Goal: Use online tool/utility: Utilize a website feature to perform a specific function

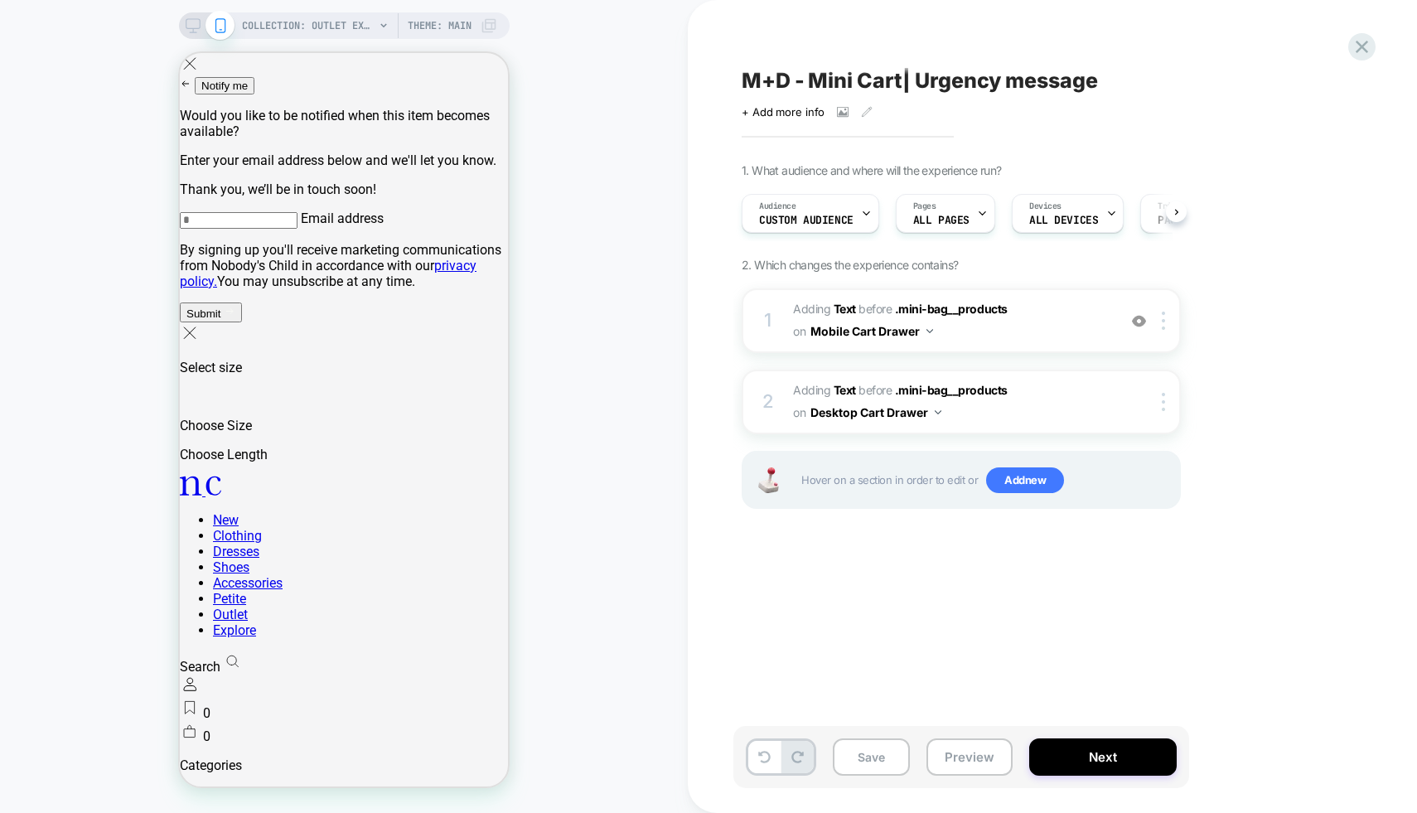
scroll to position [0, 1]
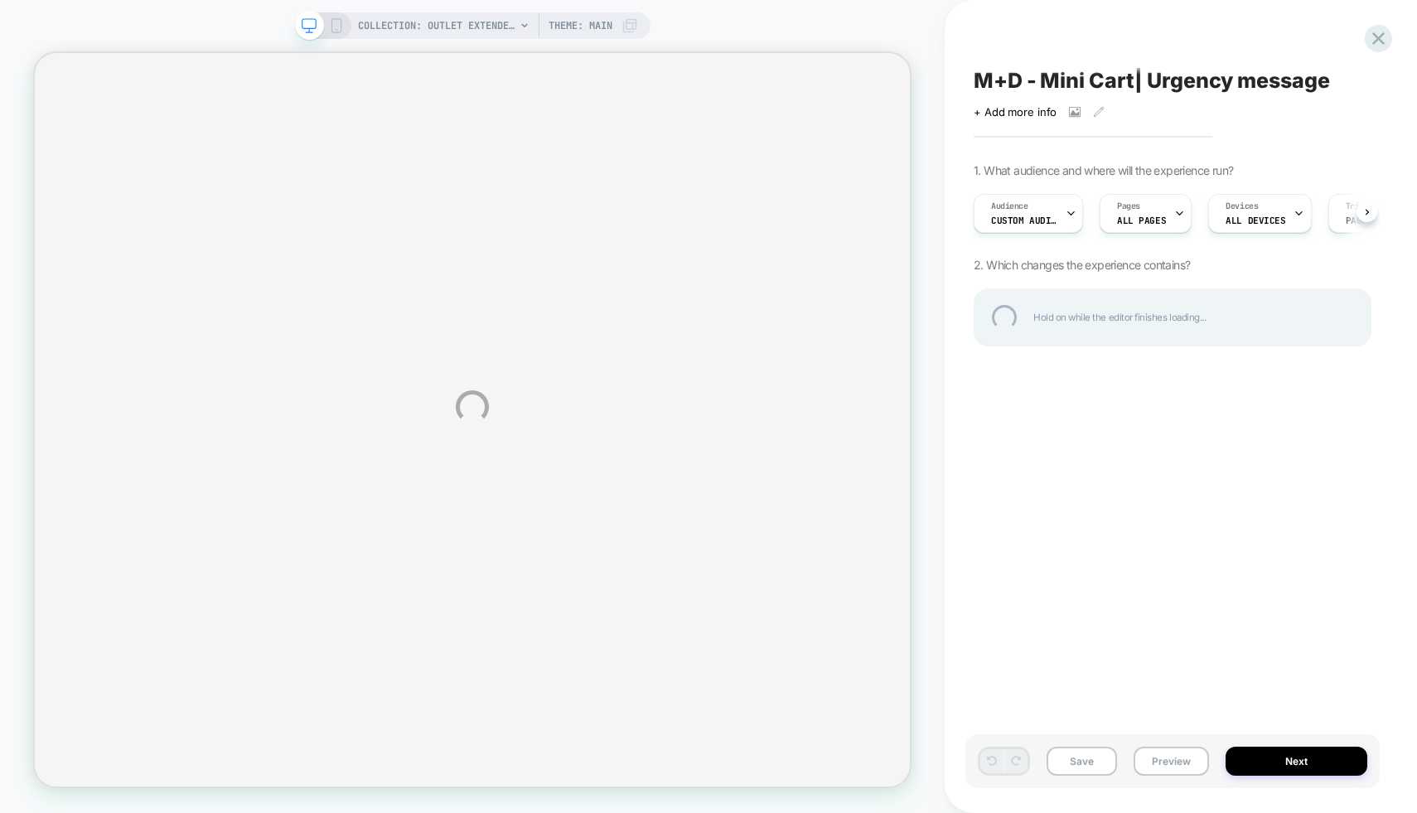
click at [339, 25] on div "COLLECTION: Outlet Extended Sizes (Category) COLLECTION: Outlet Extended Sizes …" at bounding box center [708, 406] width 1417 height 813
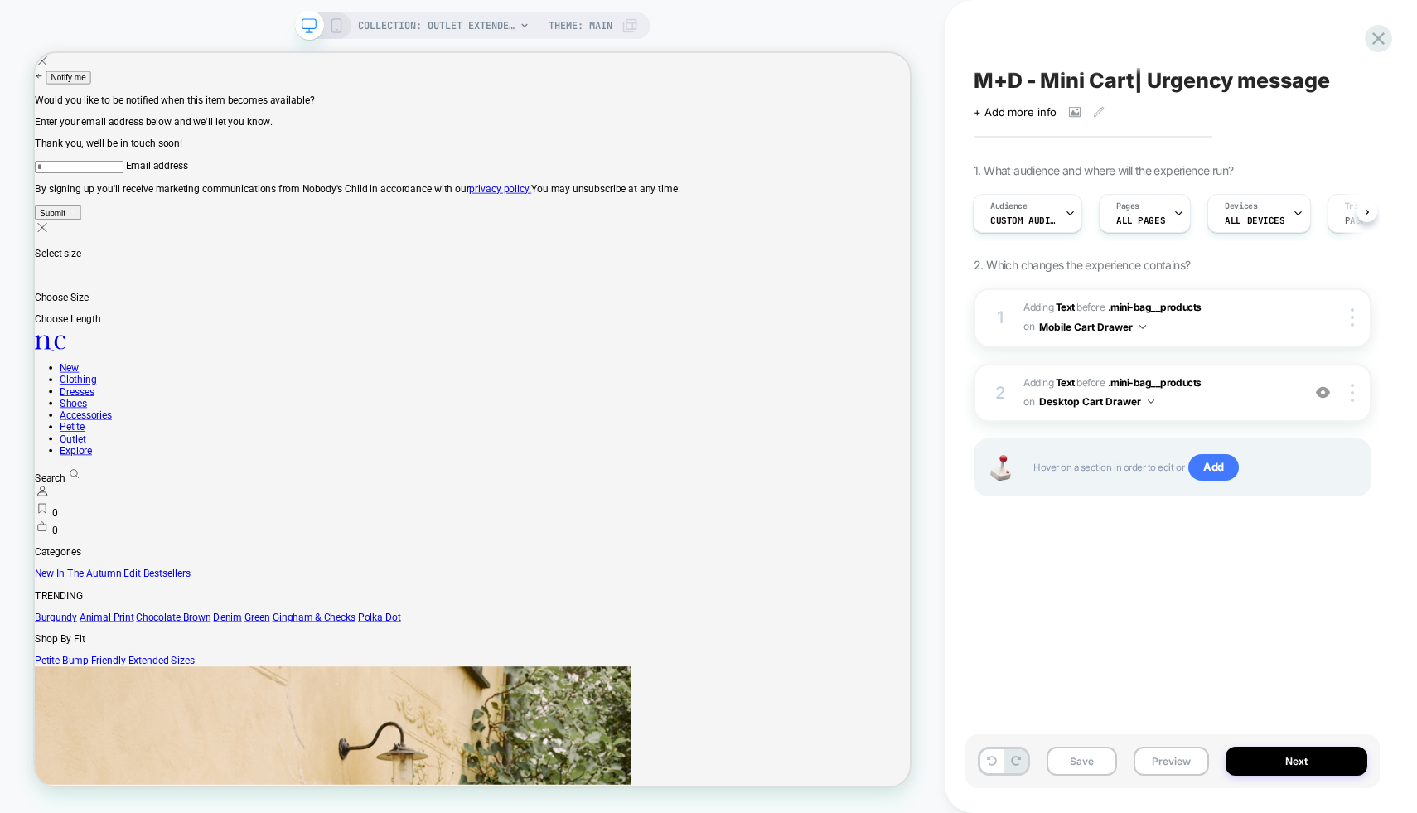
click at [332, 21] on icon at bounding box center [336, 25] width 15 height 15
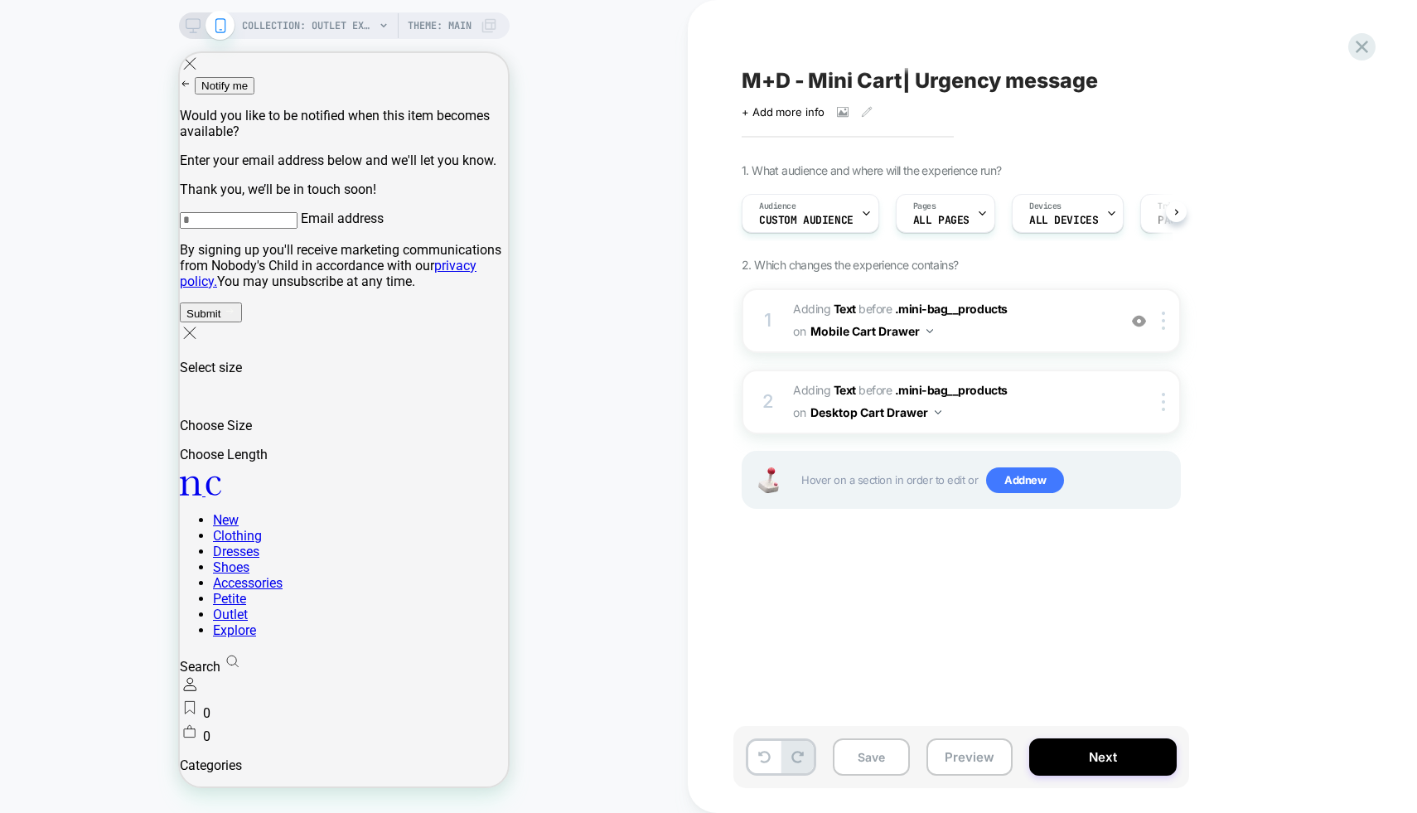
scroll to position [0, 1]
click at [959, 760] on button "Preview" at bounding box center [969, 756] width 86 height 37
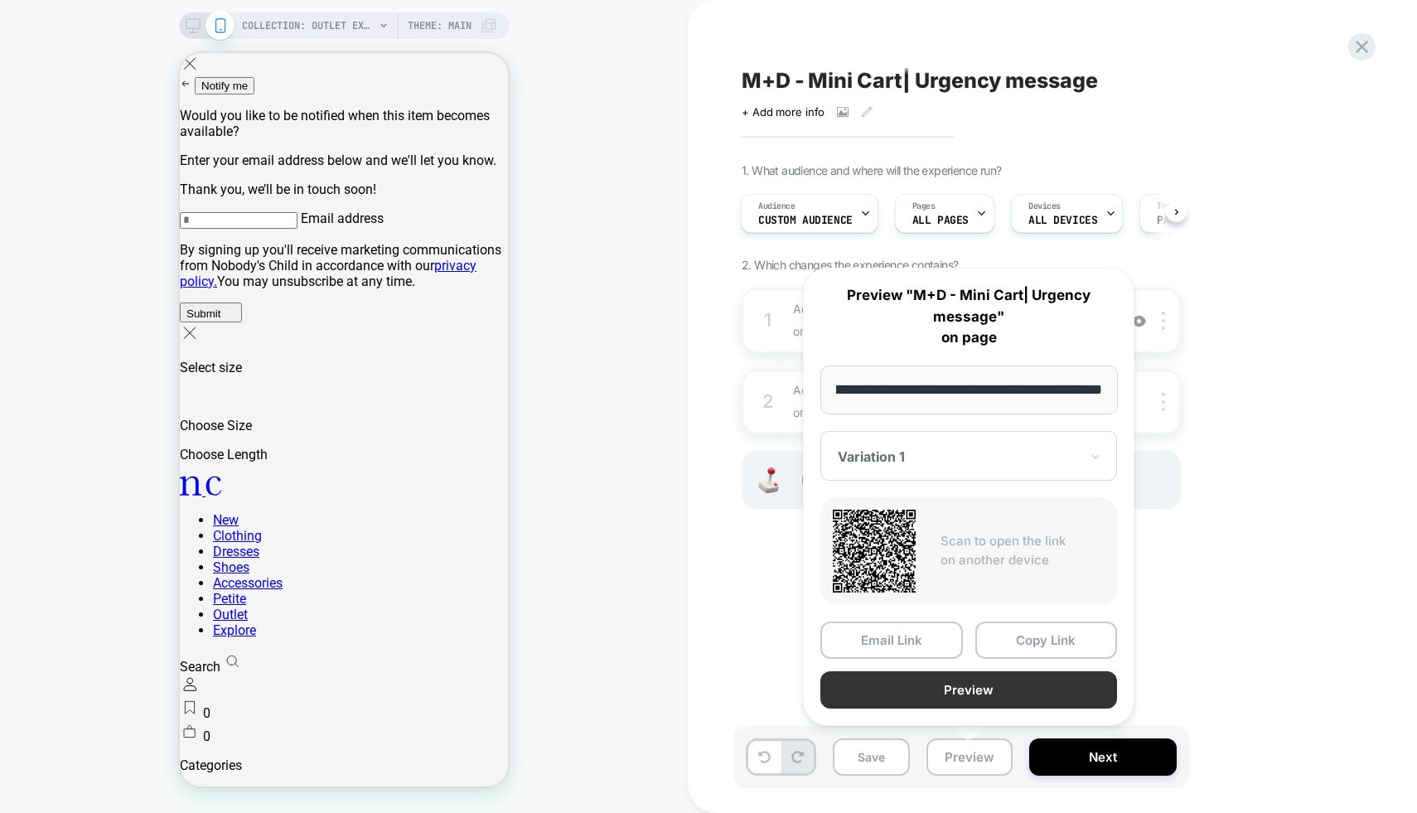
scroll to position [0, 0]
click at [903, 684] on button "Preview" at bounding box center [968, 689] width 297 height 37
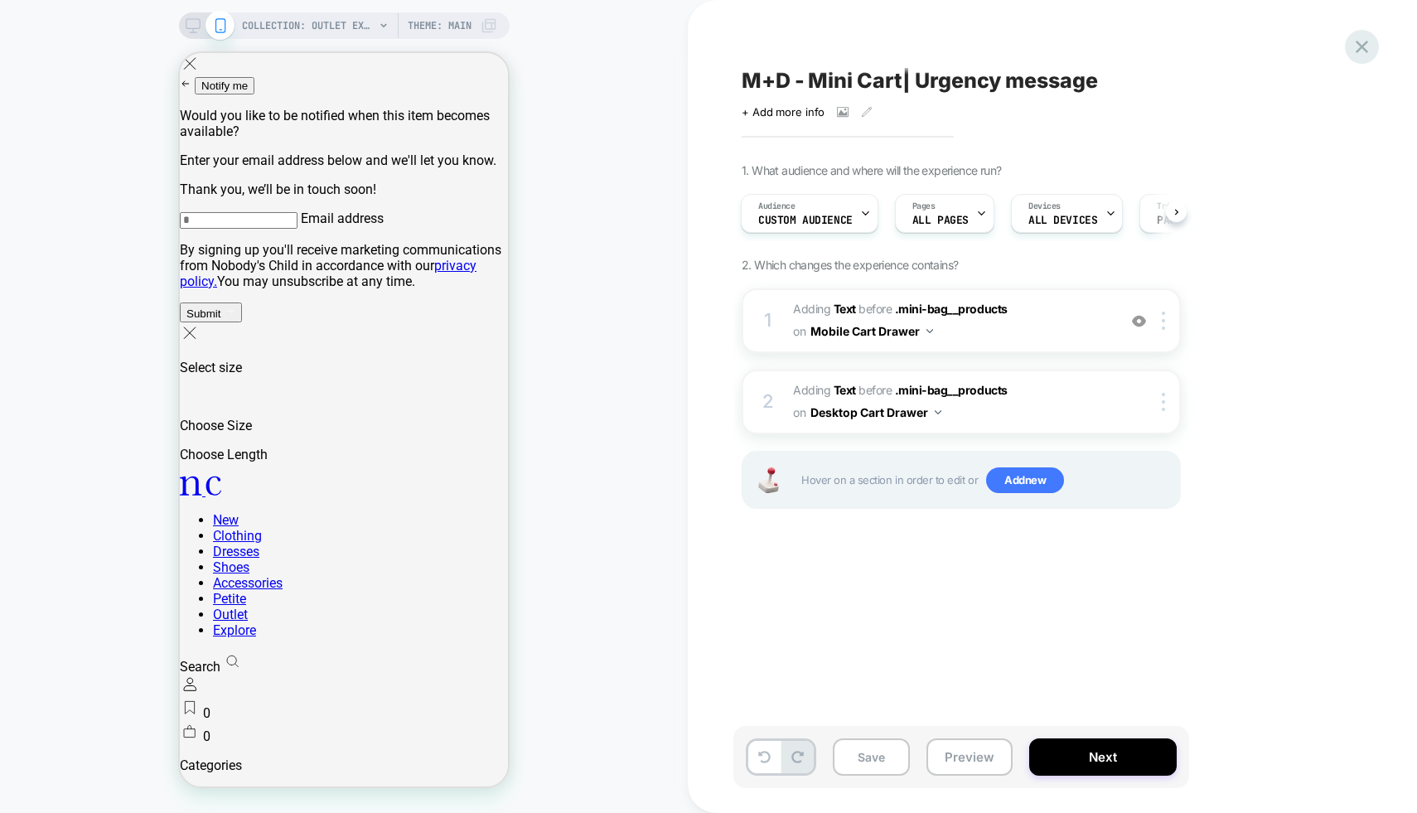
click at [1363, 46] on icon at bounding box center [1361, 47] width 12 height 12
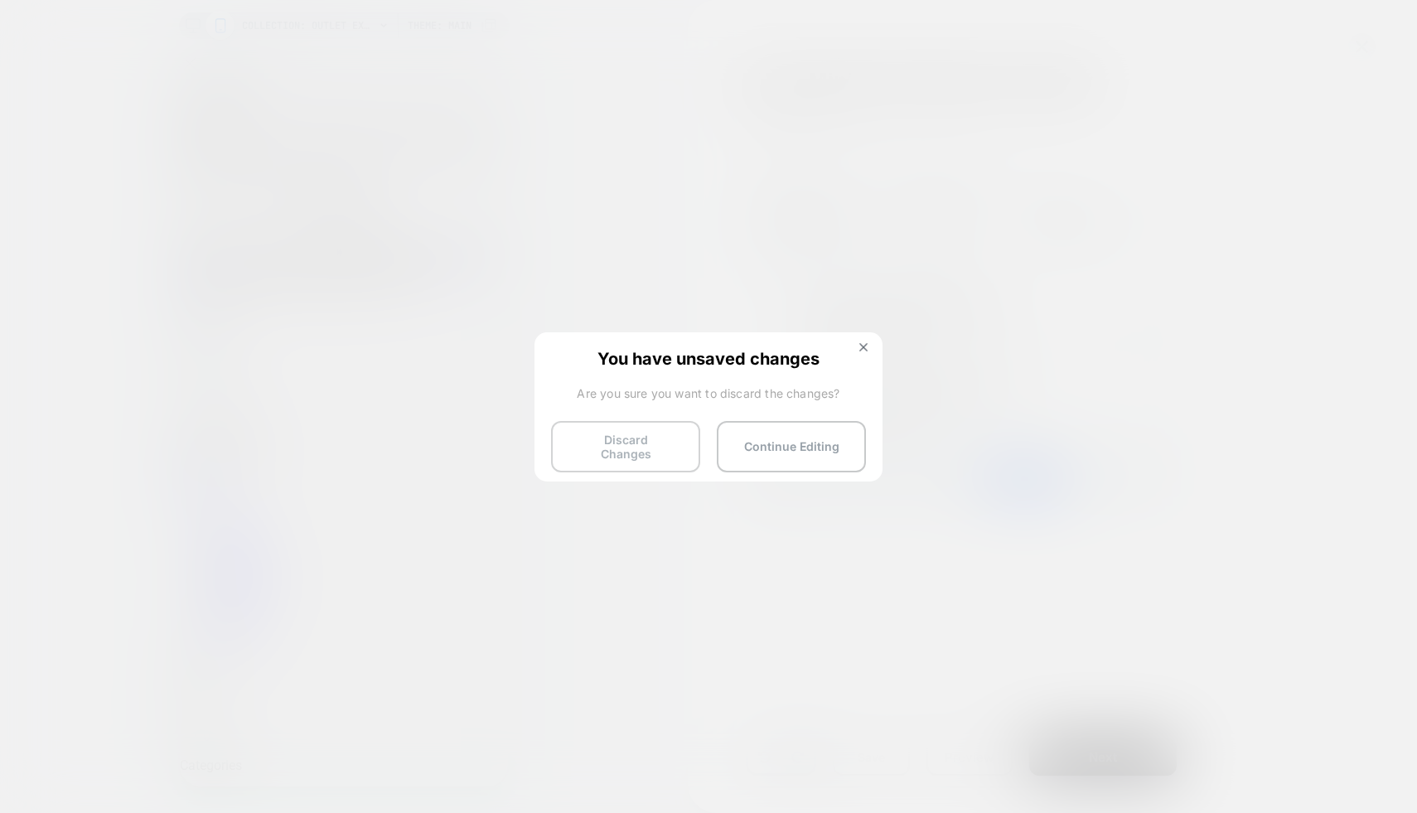
click at [624, 432] on button "Discard Changes" at bounding box center [625, 446] width 149 height 51
